Goal: Task Accomplishment & Management: Manage account settings

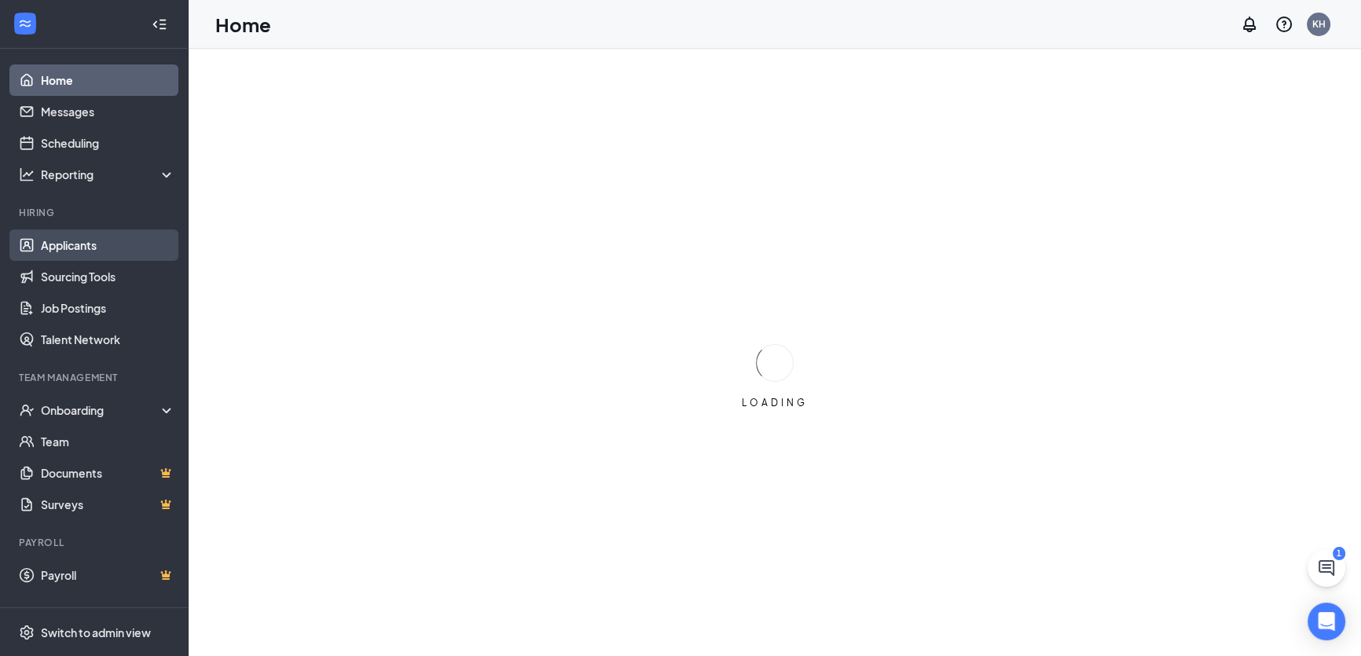
click at [85, 244] on link "Applicants" at bounding box center [108, 244] width 134 height 31
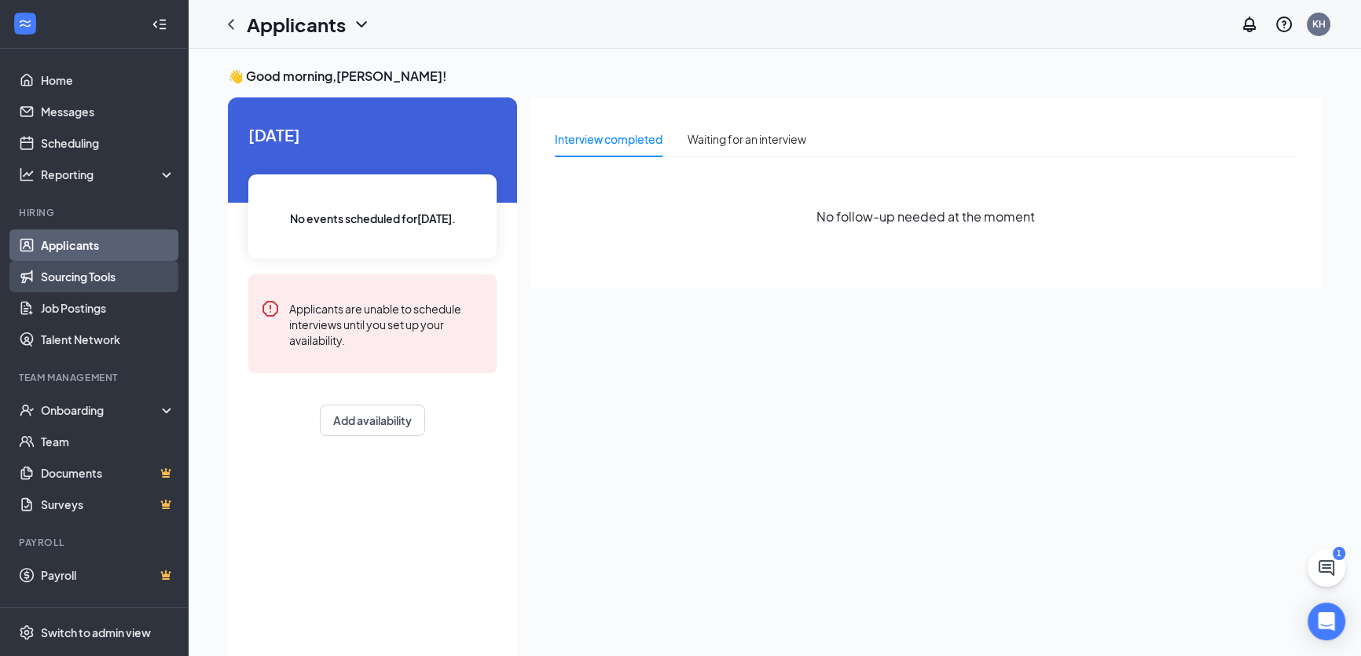
click at [94, 279] on link "Sourcing Tools" at bounding box center [108, 276] width 134 height 31
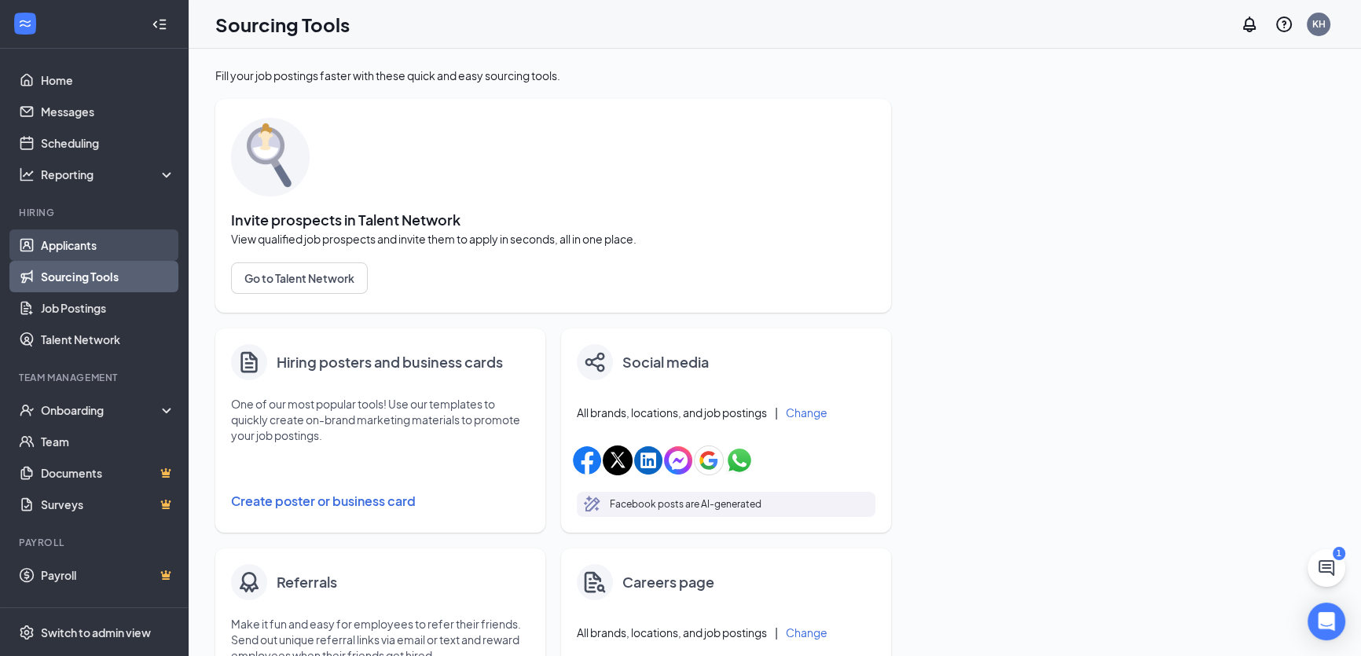
click at [103, 248] on link "Applicants" at bounding box center [108, 244] width 134 height 31
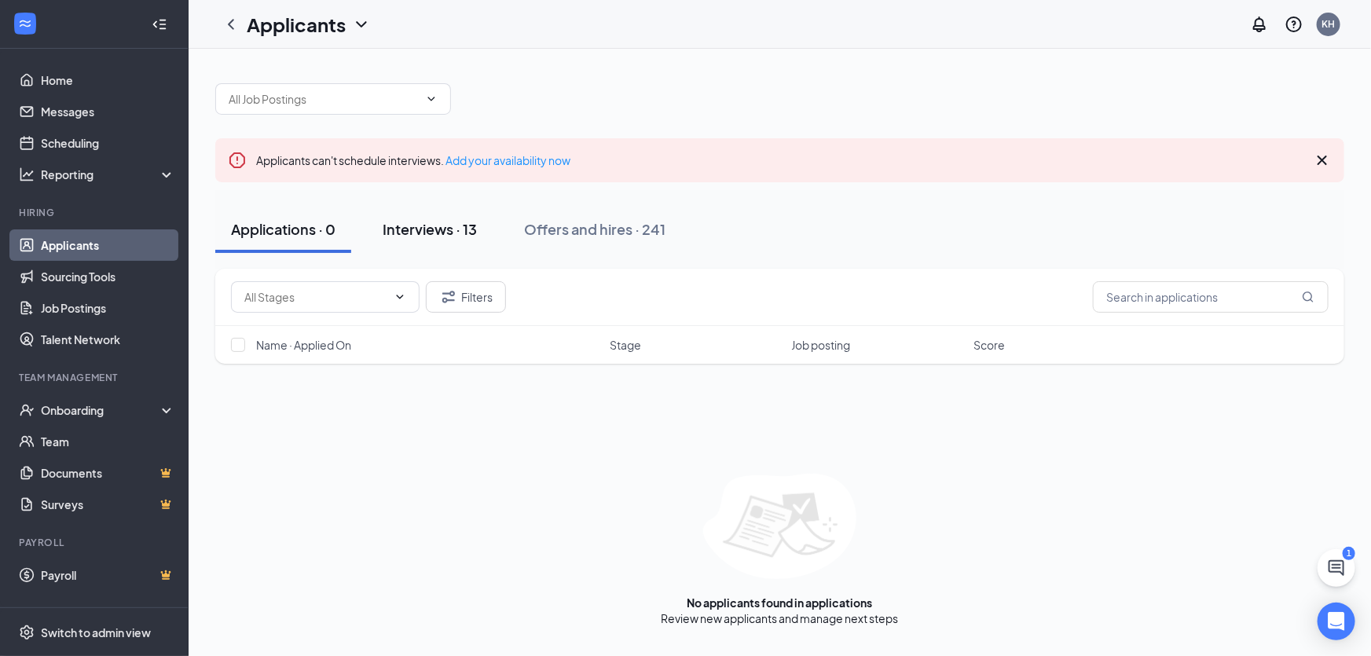
click at [472, 227] on div "Interviews · 13" at bounding box center [430, 229] width 94 height 20
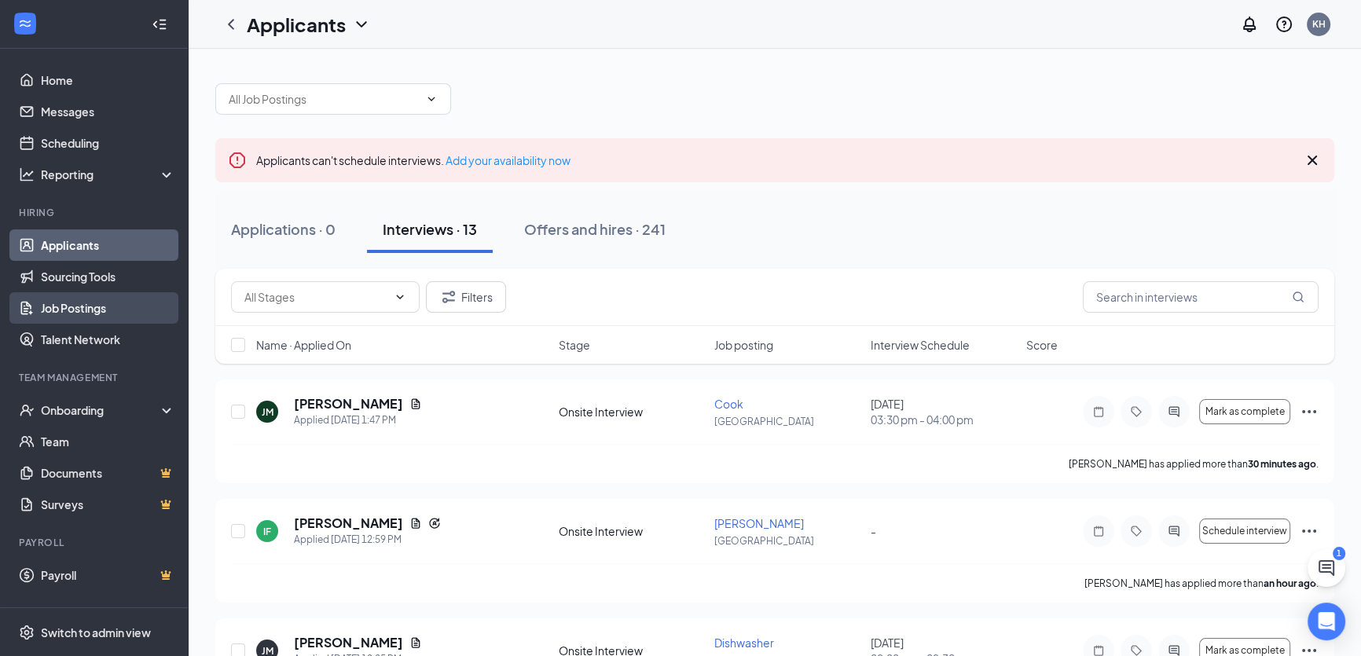
click at [102, 310] on link "Job Postings" at bounding box center [108, 307] width 134 height 31
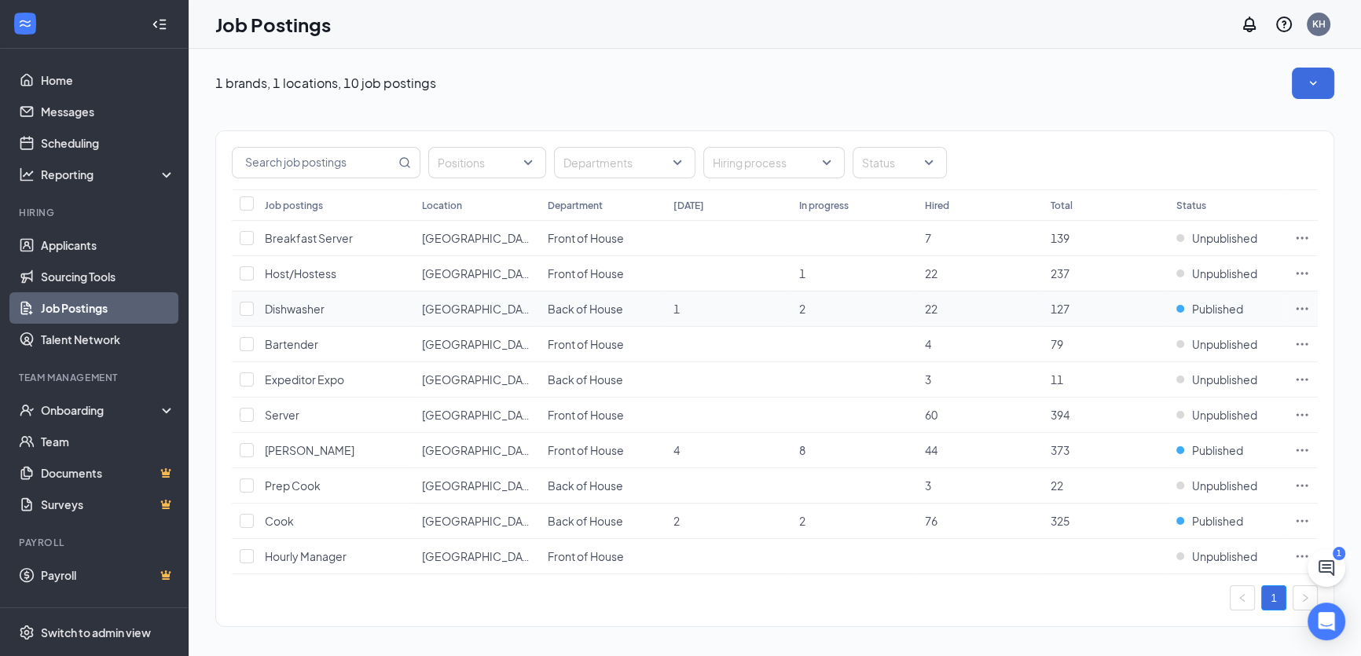
click at [1297, 306] on icon "Ellipses" at bounding box center [1302, 309] width 16 height 16
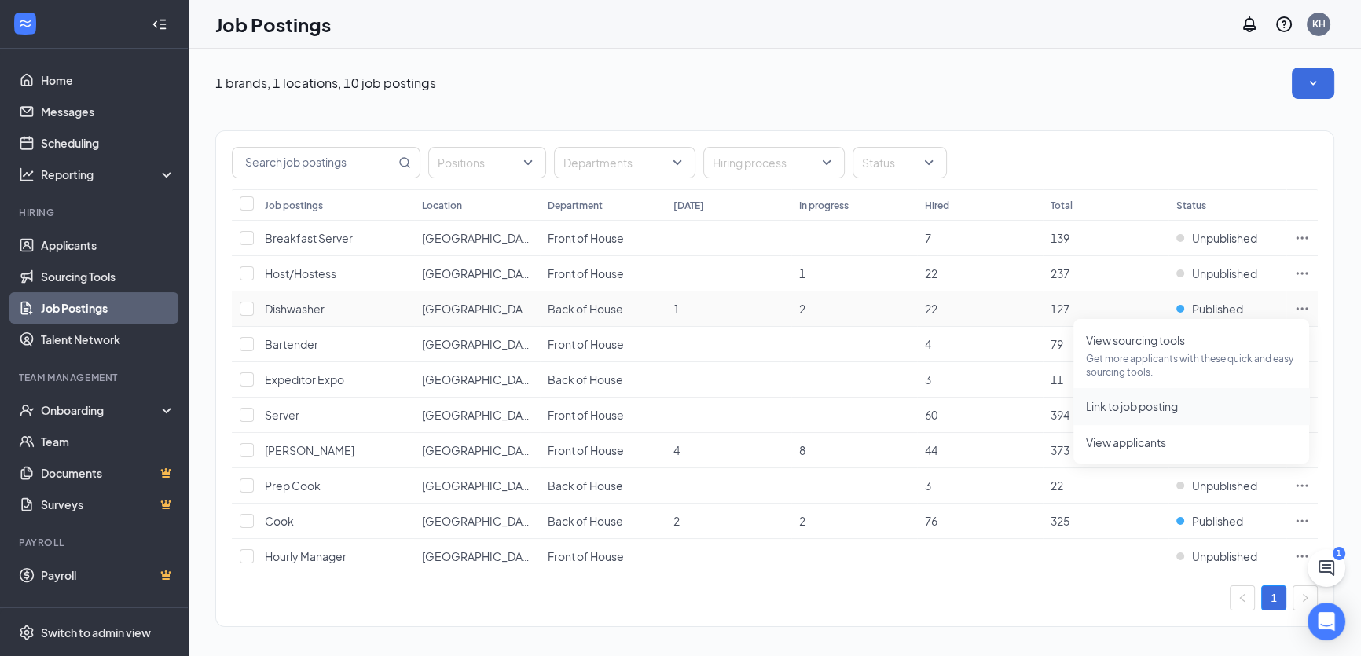
click at [1171, 405] on span "Link to job posting" at bounding box center [1132, 406] width 92 height 14
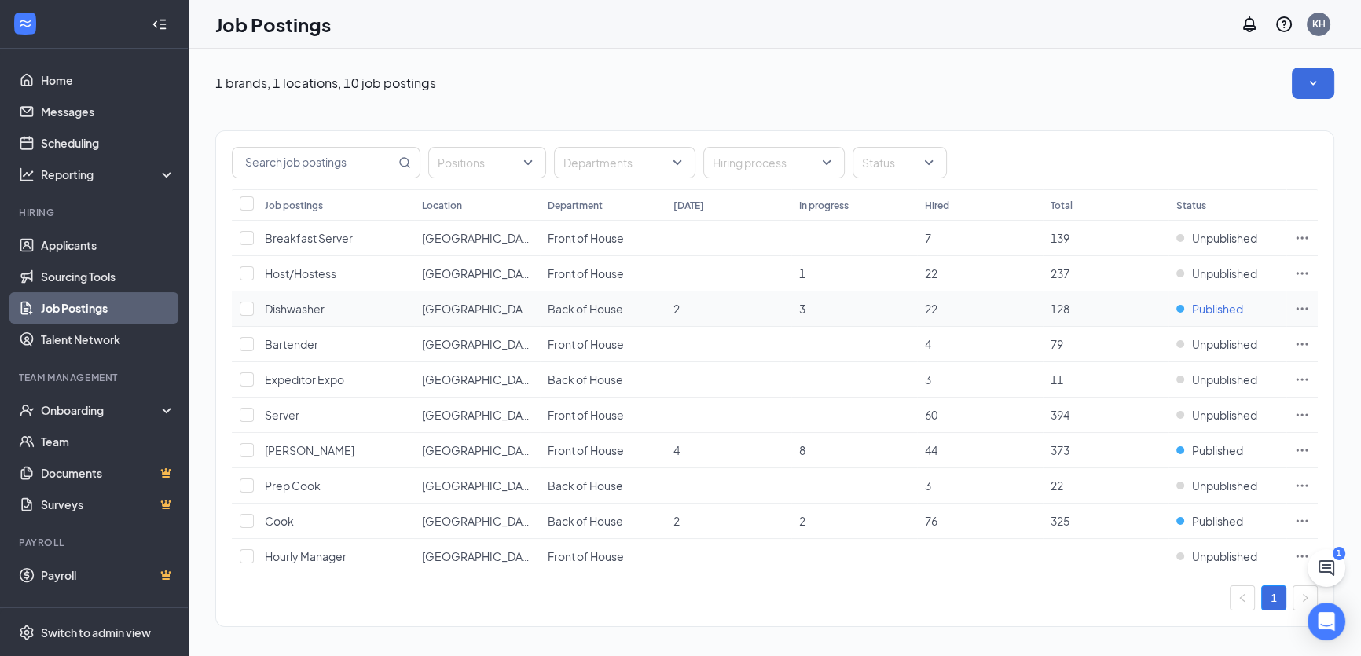
click at [1210, 304] on span "Published" at bounding box center [1217, 309] width 51 height 16
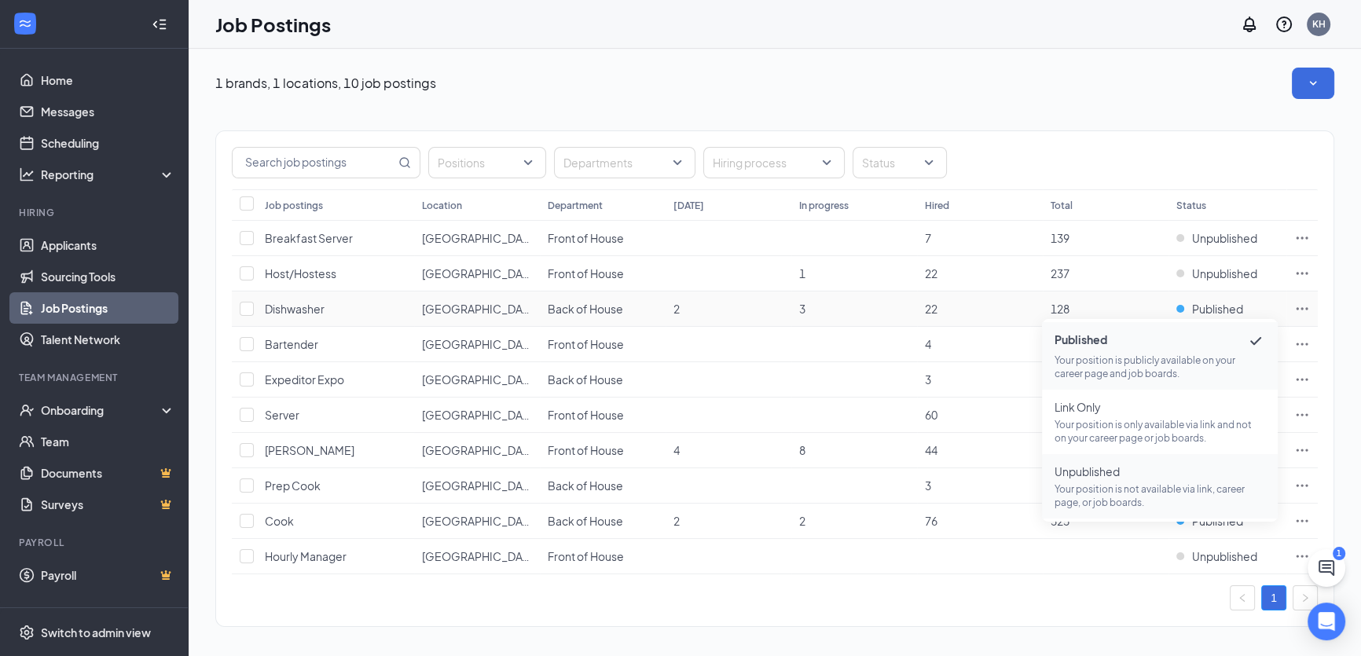
click at [1114, 501] on p "Your position is not available via link, career page, or job boards." at bounding box center [1160, 495] width 211 height 27
